Goal: Complete application form

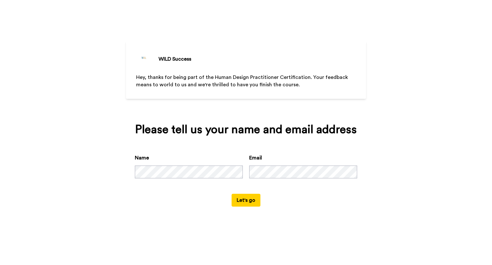
click at [244, 202] on button "Let's go" at bounding box center [246, 200] width 29 height 13
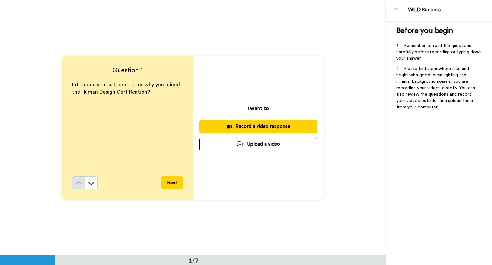
click at [170, 183] on button "Next" at bounding box center [172, 182] width 21 height 13
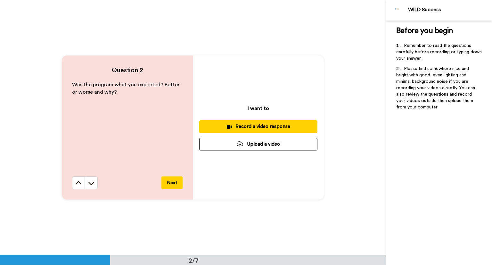
click at [170, 181] on button "Next" at bounding box center [172, 182] width 21 height 13
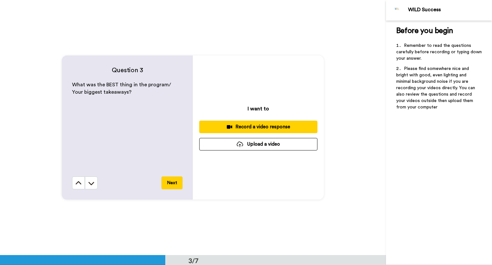
click at [170, 182] on button "Next" at bounding box center [172, 182] width 21 height 13
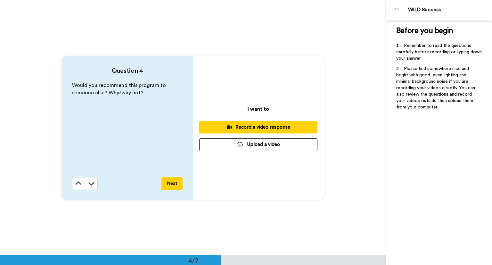
click at [170, 182] on button "Next" at bounding box center [172, 183] width 21 height 13
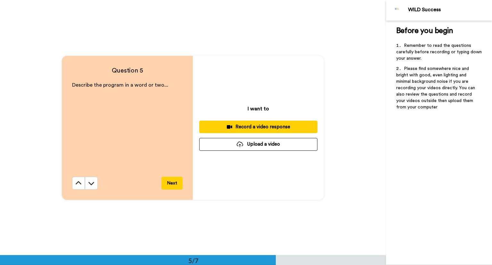
click at [171, 182] on button "Next" at bounding box center [172, 183] width 21 height 13
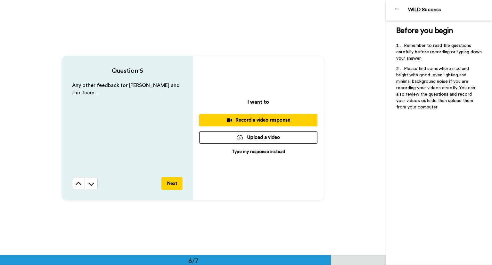
click at [171, 182] on button "Next" at bounding box center [172, 183] width 21 height 13
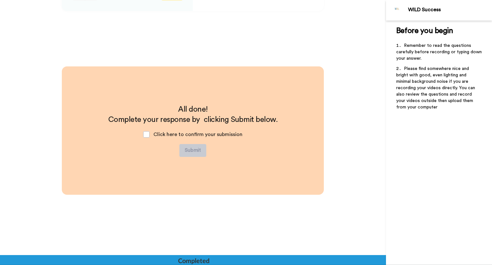
scroll to position [1466, 0]
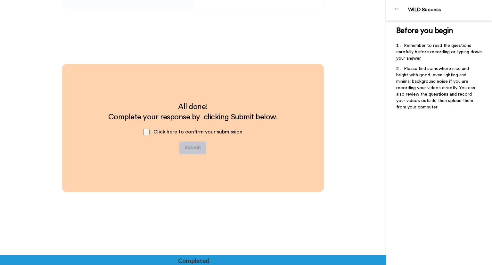
click at [144, 131] on span at bounding box center [146, 132] width 6 height 6
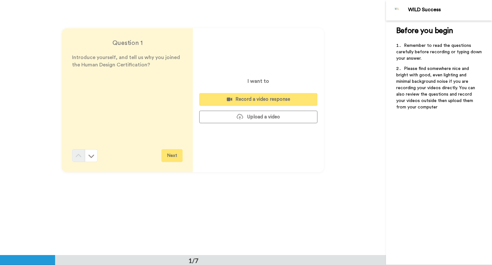
scroll to position [0, 0]
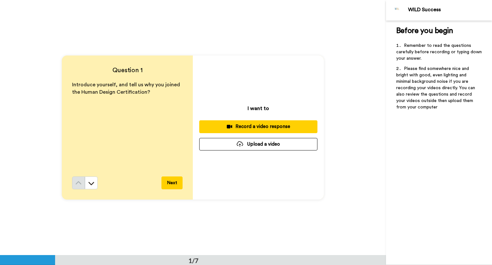
click at [249, 145] on button "Upload a video" at bounding box center [258, 144] width 118 height 13
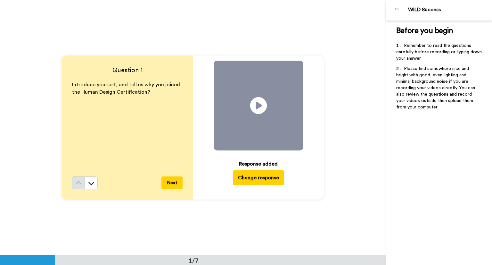
click at [256, 105] on icon "Play/Pause" at bounding box center [258, 105] width 17 height 30
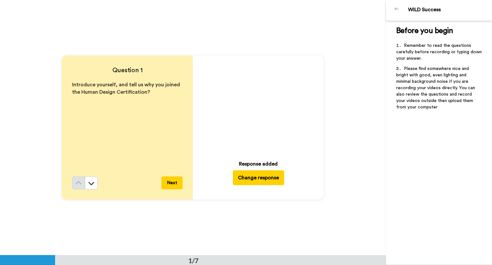
click at [166, 180] on button "Next" at bounding box center [172, 182] width 21 height 13
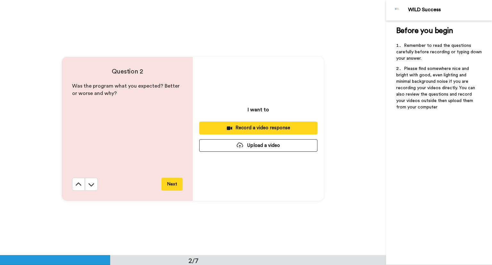
scroll to position [255, 0]
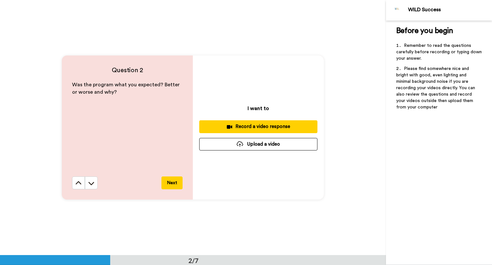
click at [256, 144] on button "Upload a video" at bounding box center [258, 144] width 118 height 13
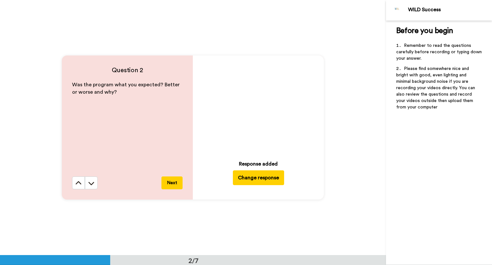
click at [258, 104] on icon "Play/Pause" at bounding box center [258, 105] width 17 height 30
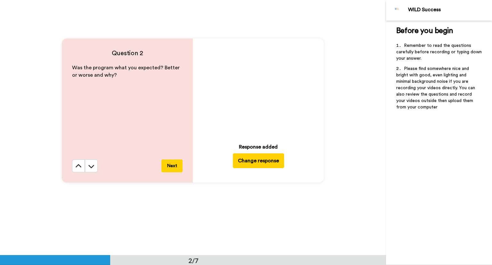
scroll to position [287, 0]
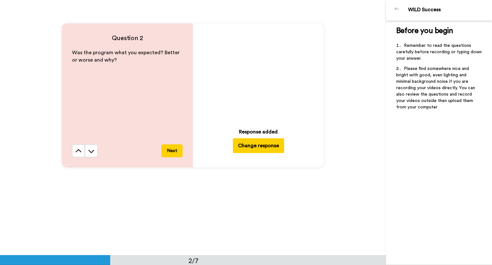
click at [172, 150] on button "Next" at bounding box center [172, 150] width 21 height 13
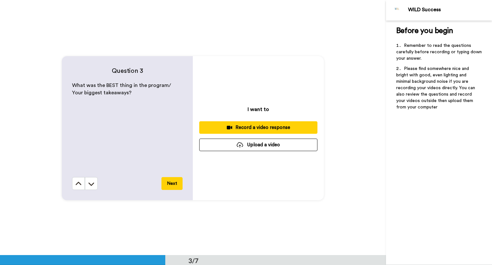
scroll to position [510, 0]
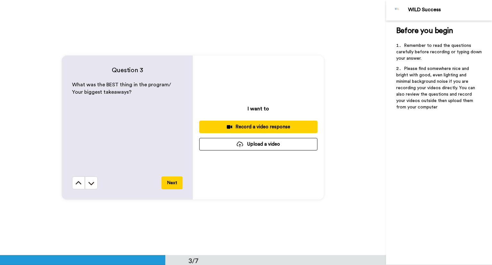
click at [257, 144] on button "Upload a video" at bounding box center [258, 144] width 118 height 13
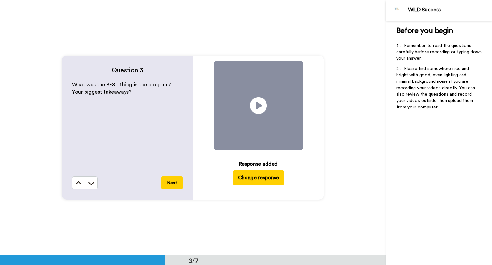
click at [256, 103] on icon "Play/Pause" at bounding box center [258, 105] width 17 height 30
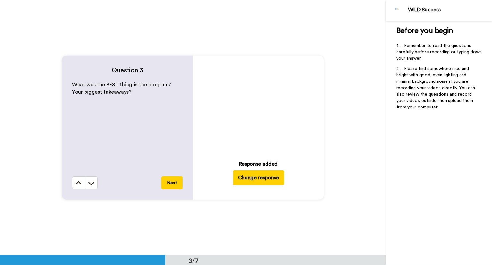
click at [168, 181] on button "Next" at bounding box center [172, 182] width 21 height 13
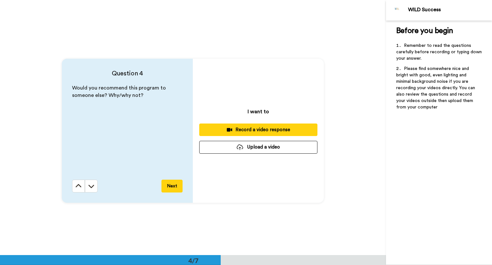
scroll to position [764, 0]
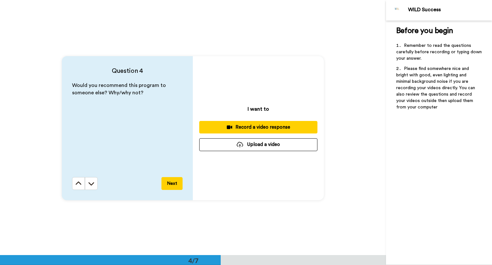
click at [260, 143] on button "Upload a video" at bounding box center [258, 144] width 118 height 13
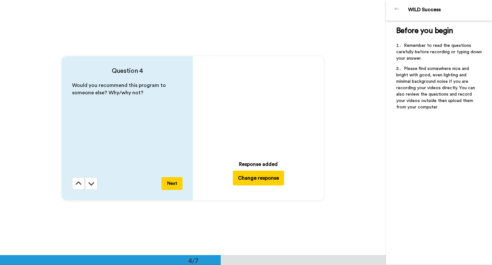
click at [260, 108] on icon at bounding box center [258, 105] width 17 height 17
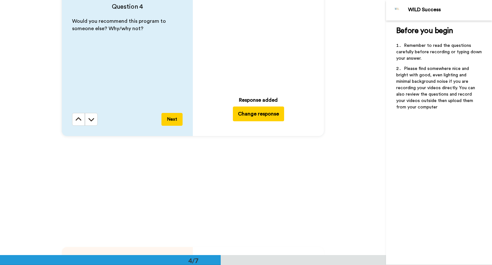
scroll to position [828, 0]
click at [169, 120] on button "Next" at bounding box center [172, 119] width 21 height 13
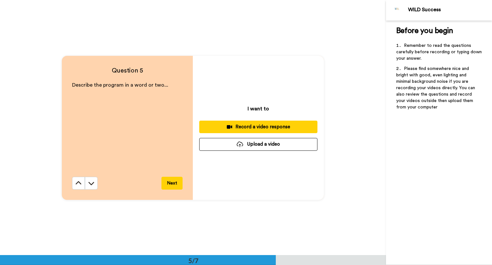
scroll to position [1020, 0]
click at [256, 143] on button "Upload a video" at bounding box center [258, 144] width 118 height 13
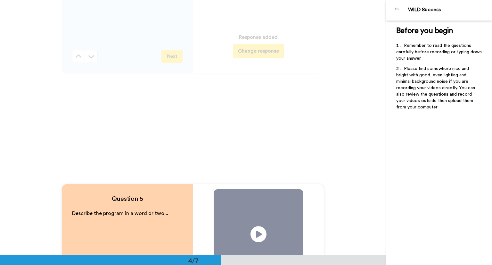
scroll to position [827, 0]
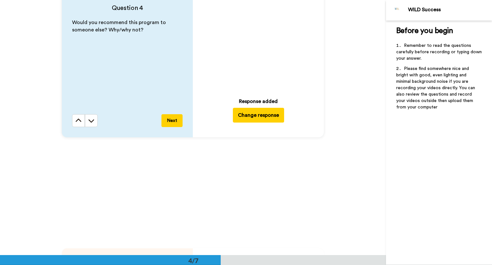
click at [167, 119] on button "Next" at bounding box center [172, 120] width 21 height 13
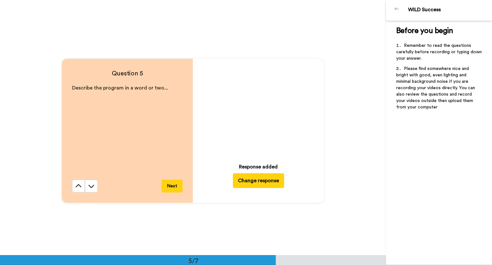
scroll to position [1020, 0]
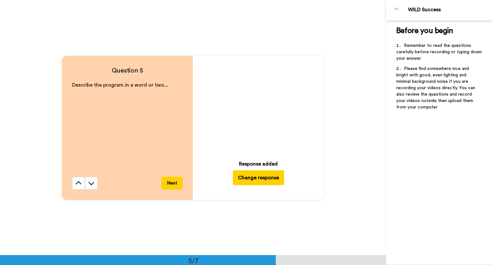
click at [255, 105] on icon "Play/Pause" at bounding box center [258, 106] width 17 height 30
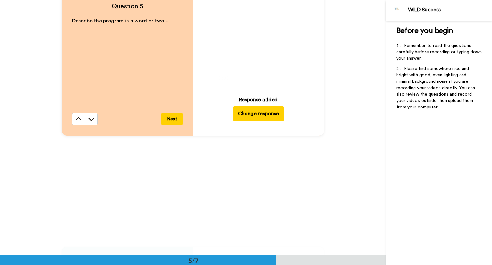
click at [169, 117] on button "Next" at bounding box center [172, 119] width 21 height 13
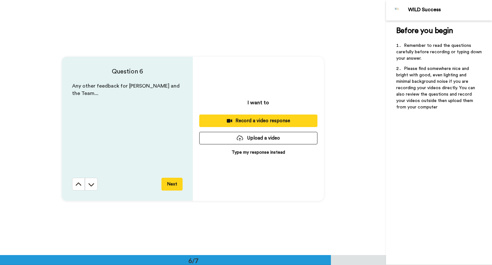
scroll to position [1274, 0]
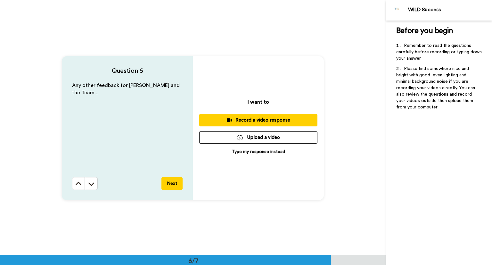
click at [254, 137] on button "Upload a video" at bounding box center [258, 137] width 118 height 13
click at [265, 153] on p "Type my response instead" at bounding box center [259, 151] width 54 height 6
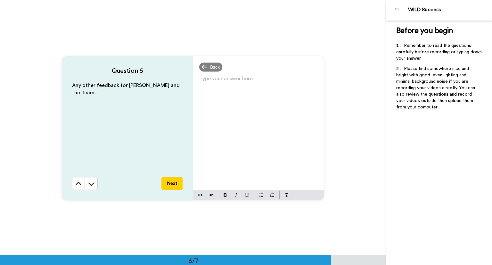
drag, startPoint x: 214, startPoint y: 100, endPoint x: 217, endPoint y: 95, distance: 5.2
click at [217, 96] on div "Type your answer here ﻿" at bounding box center [258, 132] width 131 height 116
click at [168, 184] on button "Next" at bounding box center [172, 183] width 21 height 13
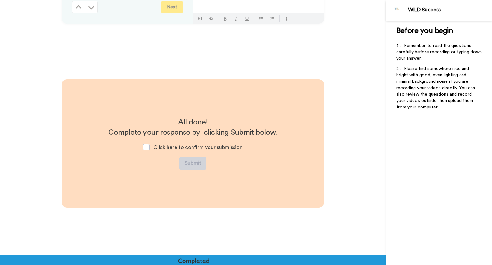
scroll to position [1466, 0]
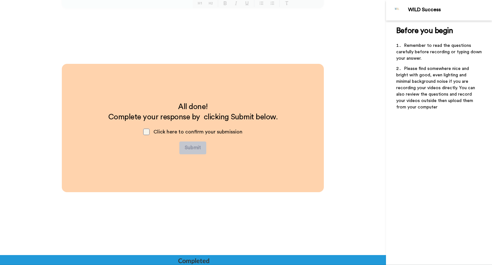
click at [144, 131] on span at bounding box center [146, 132] width 6 height 6
click at [189, 147] on button "Submit" at bounding box center [193, 147] width 27 height 13
